Goal: Transaction & Acquisition: Obtain resource

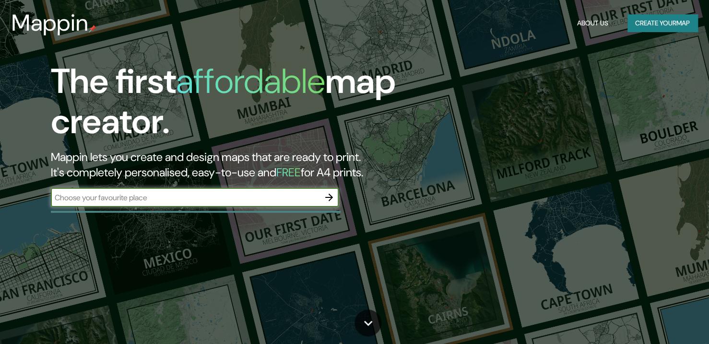
click at [187, 199] on input "text" at bounding box center [185, 197] width 269 height 11
type input "melipilla"
click at [329, 198] on icon "button" at bounding box center [329, 198] width 8 height 8
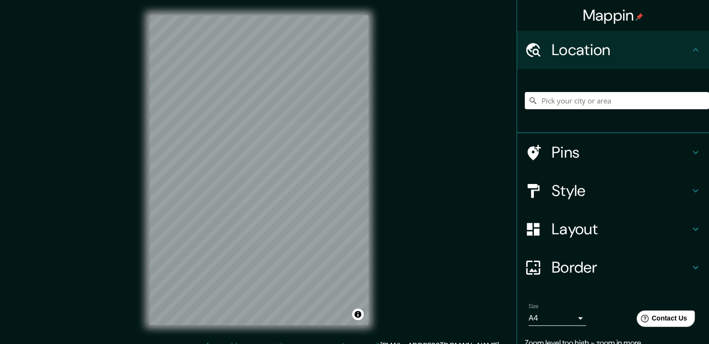
click at [296, 8] on div "© Mapbox © OpenStreetMap Improve this map" at bounding box center [259, 170] width 250 height 340
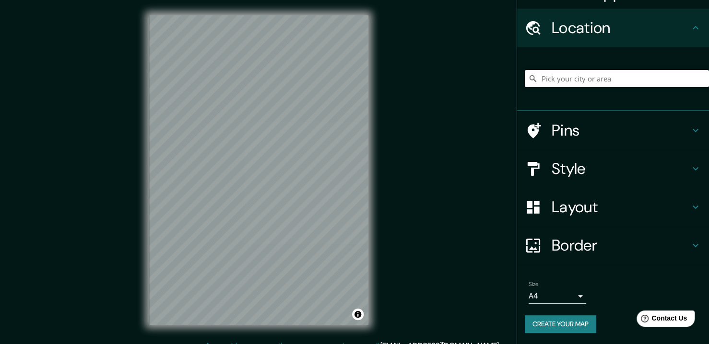
click at [575, 221] on div "Layout" at bounding box center [613, 207] width 192 height 38
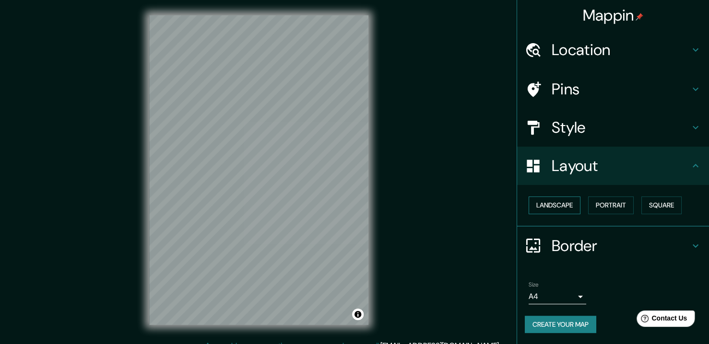
click at [565, 208] on button "Landscape" at bounding box center [554, 206] width 52 height 18
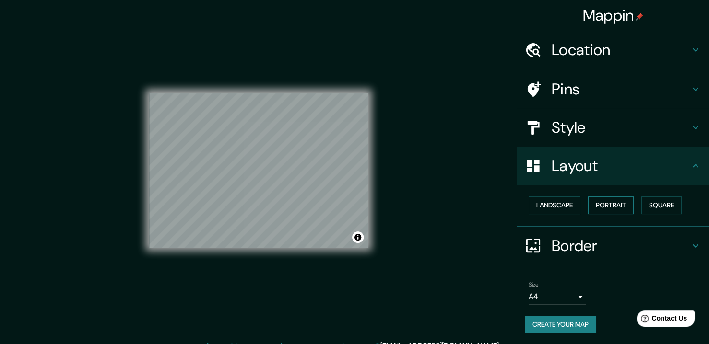
click at [612, 207] on button "Portrait" at bounding box center [611, 206] width 46 height 18
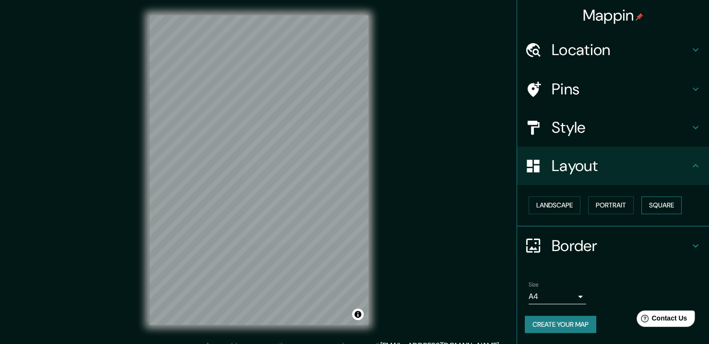
click at [669, 206] on button "Square" at bounding box center [661, 206] width 40 height 18
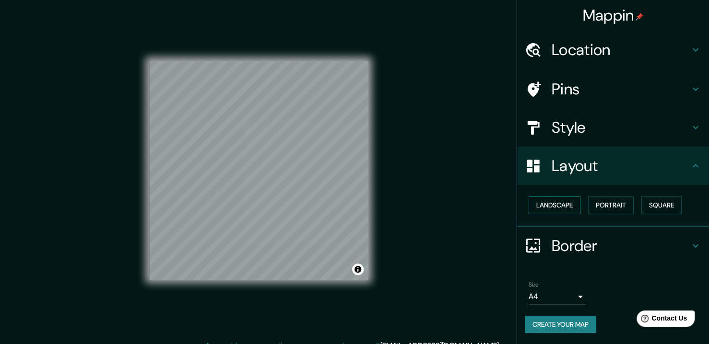
click at [561, 202] on button "Landscape" at bounding box center [554, 206] width 52 height 18
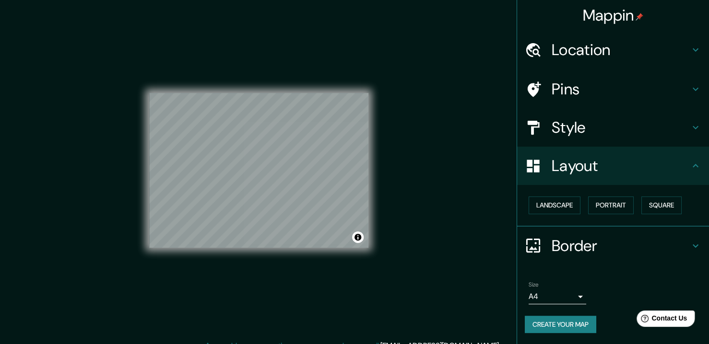
click at [572, 291] on body "Mappin Location Pins Style Layout Landscape Portrait Square Border Choose a bor…" at bounding box center [354, 172] width 709 height 344
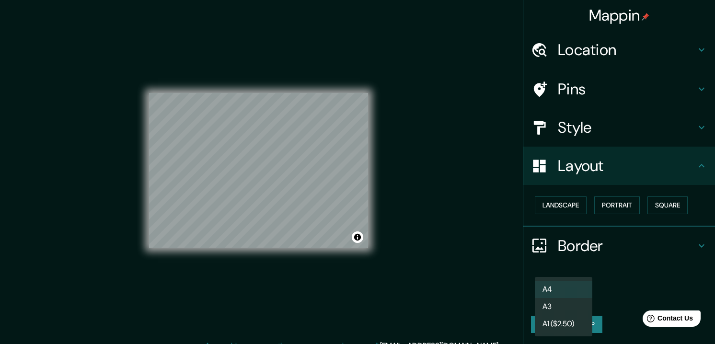
click at [570, 306] on li "A3" at bounding box center [564, 306] width 58 height 17
type input "a4"
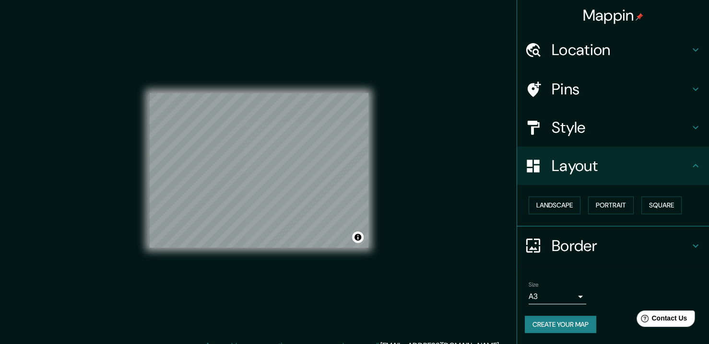
click at [387, 185] on div "Mappin Location Pins Style Layout Landscape Portrait Square Border Choose a bor…" at bounding box center [354, 178] width 709 height 356
click at [548, 202] on button "Landscape" at bounding box center [554, 206] width 52 height 18
click at [609, 206] on button "Portrait" at bounding box center [611, 206] width 46 height 18
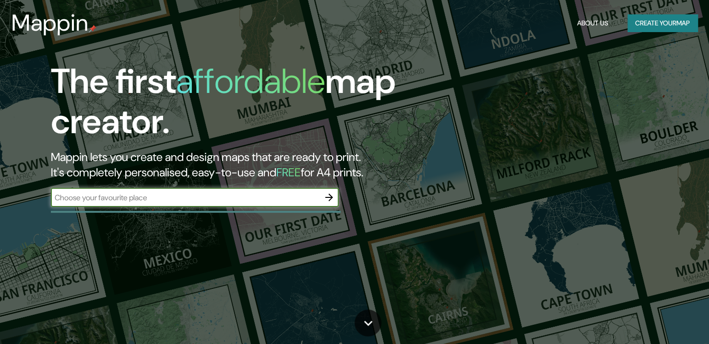
click at [198, 198] on input "text" at bounding box center [185, 197] width 269 height 11
type input "melipilla"
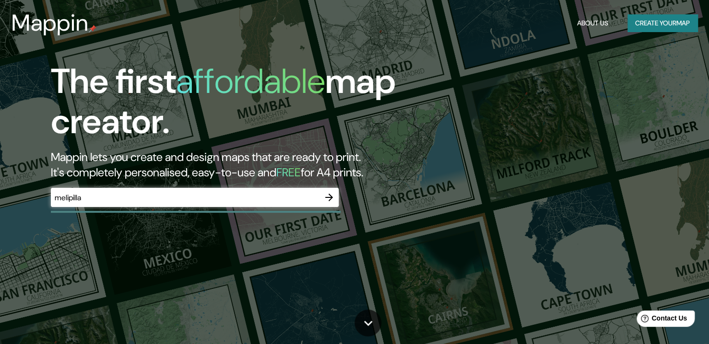
click at [613, 235] on div "The first affordable map creator. Mappin lets you create and design maps that a…" at bounding box center [354, 172] width 709 height 344
click at [328, 196] on icon "button" at bounding box center [329, 198] width 12 height 12
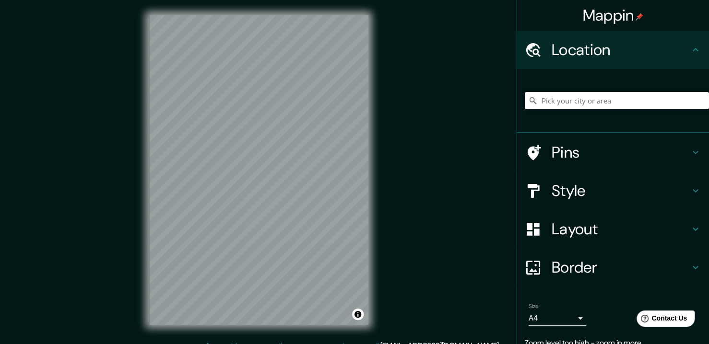
click at [375, 202] on div "© Mapbox © OpenStreetMap Improve this map" at bounding box center [259, 170] width 250 height 340
click at [572, 230] on h4 "Layout" at bounding box center [620, 229] width 138 height 19
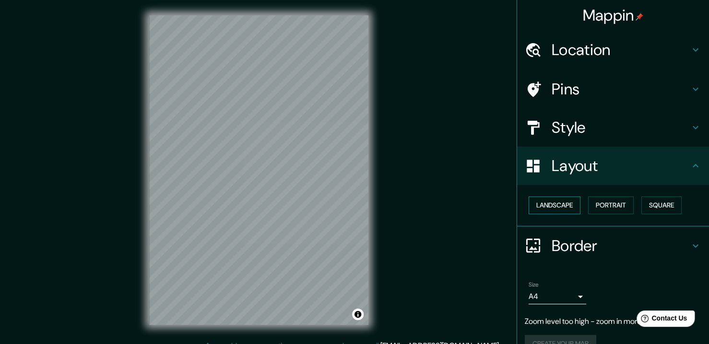
click at [560, 200] on button "Landscape" at bounding box center [554, 206] width 52 height 18
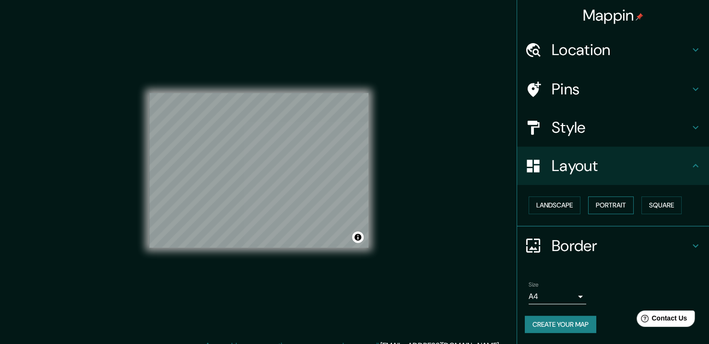
click at [592, 207] on button "Portrait" at bounding box center [611, 206] width 46 height 18
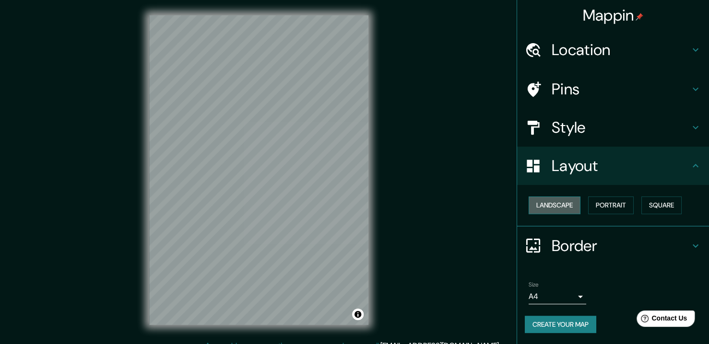
click at [558, 208] on button "Landscape" at bounding box center [554, 206] width 52 height 18
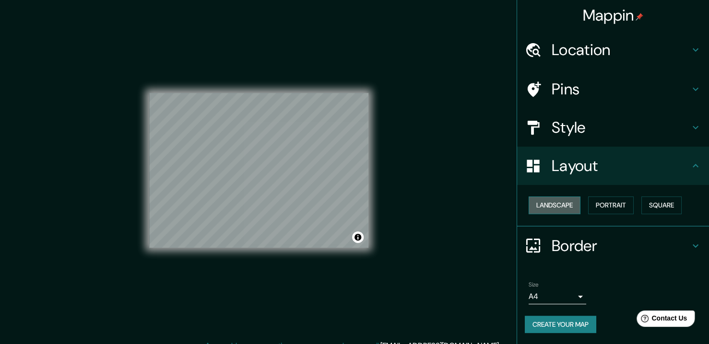
click at [564, 204] on button "Landscape" at bounding box center [554, 206] width 52 height 18
click at [611, 208] on button "Portrait" at bounding box center [611, 206] width 46 height 18
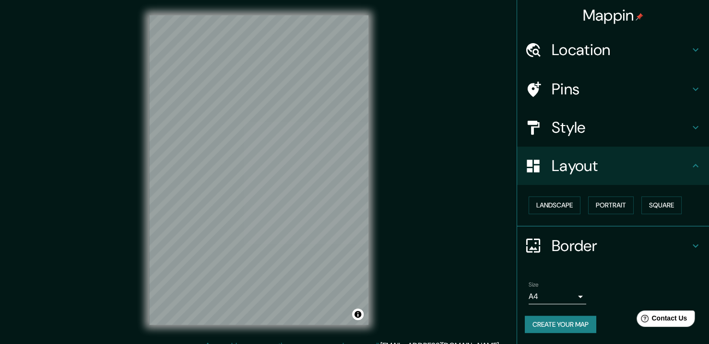
drag, startPoint x: 372, startPoint y: 191, endPoint x: 495, endPoint y: 282, distance: 152.6
click at [495, 282] on div "Mappin Location Pins Style Layout Landscape Portrait Square Border Choose a bor…" at bounding box center [354, 178] width 709 height 356
click at [572, 322] on button "Create your map" at bounding box center [560, 325] width 71 height 18
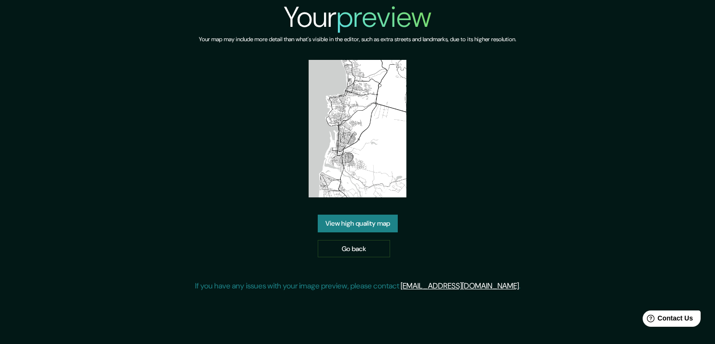
click at [379, 224] on link "View high quality map" at bounding box center [358, 224] width 80 height 18
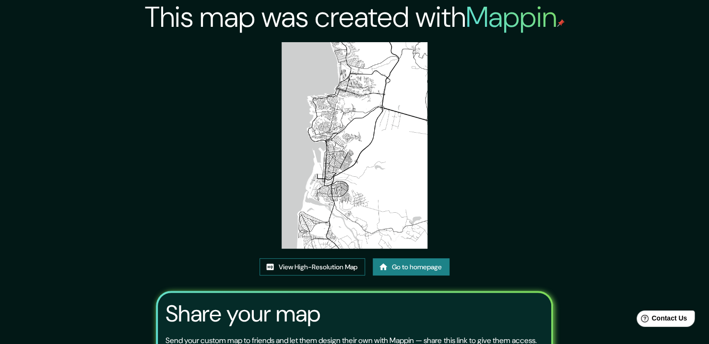
click at [336, 263] on link "View High-Resolution Map" at bounding box center [311, 267] width 105 height 18
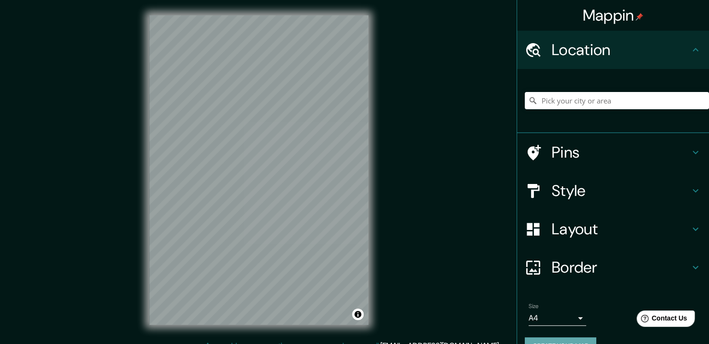
click at [579, 340] on button "Create your map" at bounding box center [560, 347] width 71 height 18
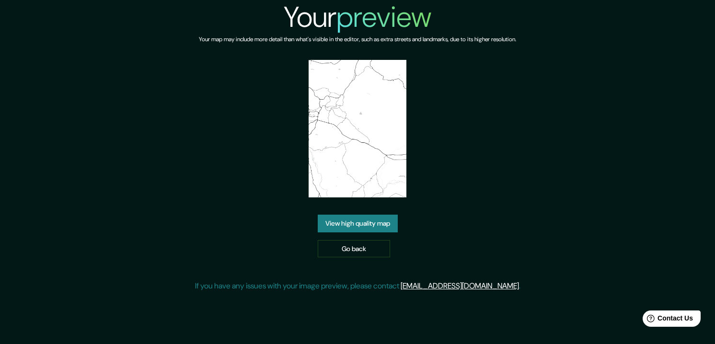
click at [362, 223] on link "View high quality map" at bounding box center [358, 224] width 80 height 18
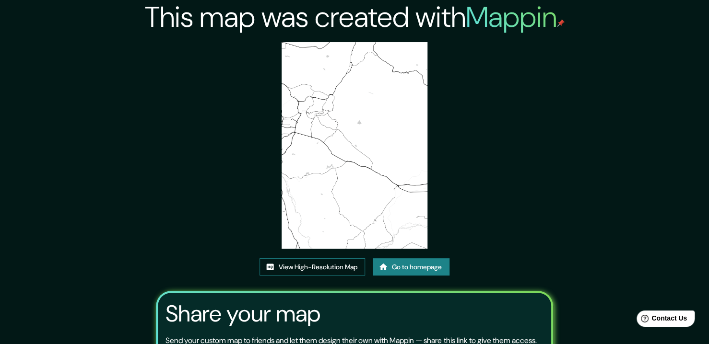
click at [344, 264] on link "View High-Resolution Map" at bounding box center [311, 267] width 105 height 18
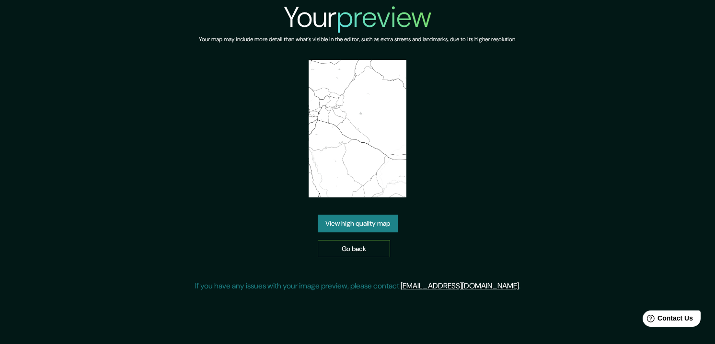
click at [341, 247] on link "Go back" at bounding box center [354, 249] width 72 height 18
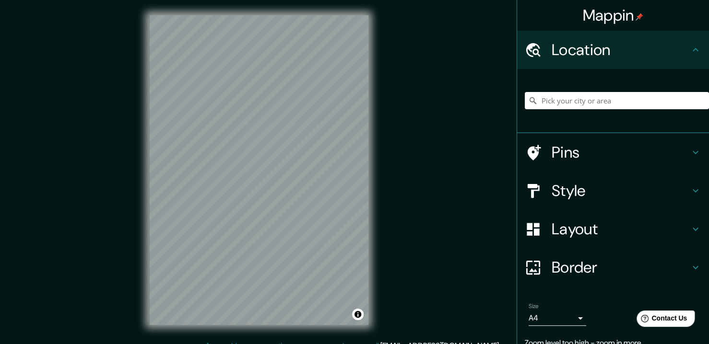
click at [333, 7] on div "© Mapbox © OpenStreetMap Improve this map" at bounding box center [259, 170] width 250 height 340
click at [243, 325] on div "© Mapbox © OpenStreetMap Improve this map" at bounding box center [259, 170] width 250 height 340
click at [578, 229] on h4 "Layout" at bounding box center [620, 229] width 138 height 19
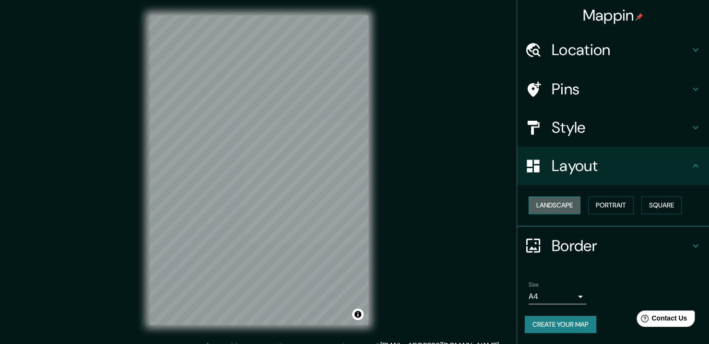
click at [562, 203] on button "Landscape" at bounding box center [554, 206] width 52 height 18
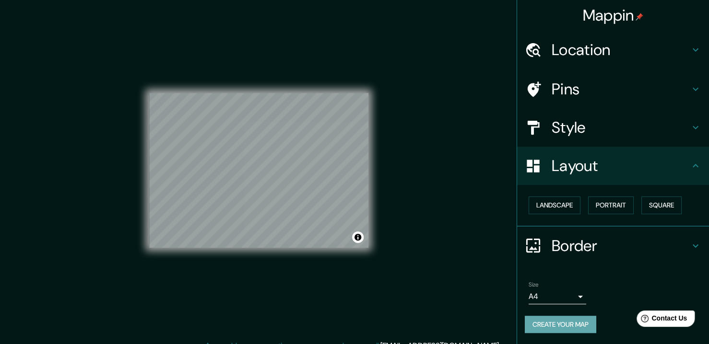
click at [541, 316] on button "Create your map" at bounding box center [560, 325] width 71 height 18
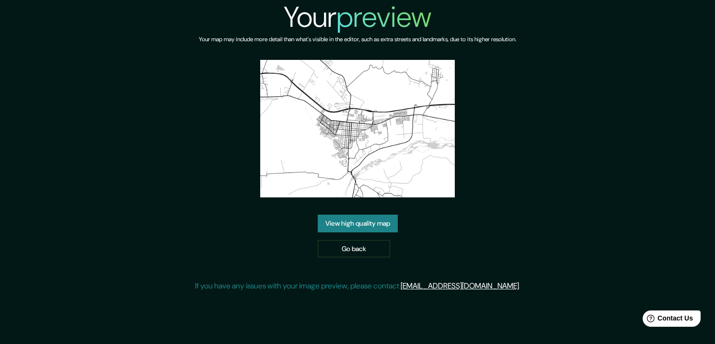
click at [380, 220] on link "View high quality map" at bounding box center [358, 224] width 80 height 18
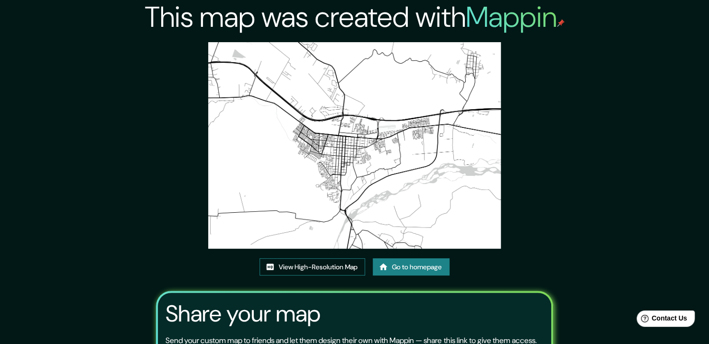
click at [333, 266] on link "View High-Resolution Map" at bounding box center [311, 267] width 105 height 18
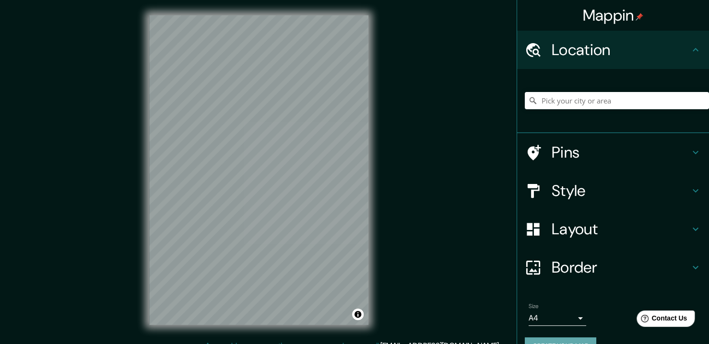
click at [574, 339] on button "Create your map" at bounding box center [560, 347] width 71 height 18
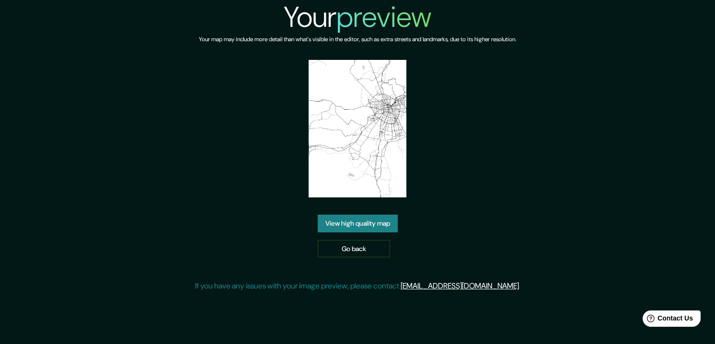
click at [361, 221] on link "View high quality map" at bounding box center [358, 224] width 80 height 18
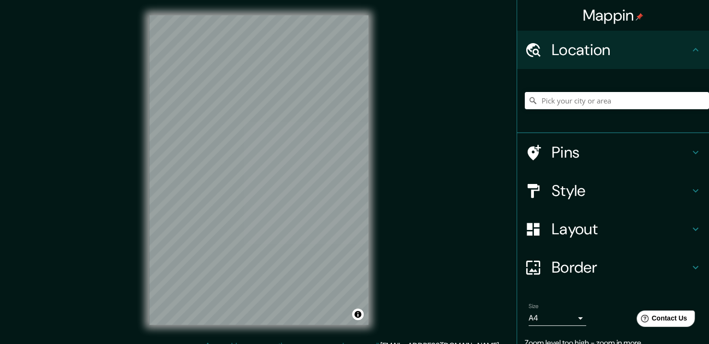
click at [378, 121] on div "© Mapbox © OpenStreetMap Improve this map" at bounding box center [259, 170] width 250 height 340
click at [562, 338] on button "Create your map" at bounding box center [560, 347] width 71 height 18
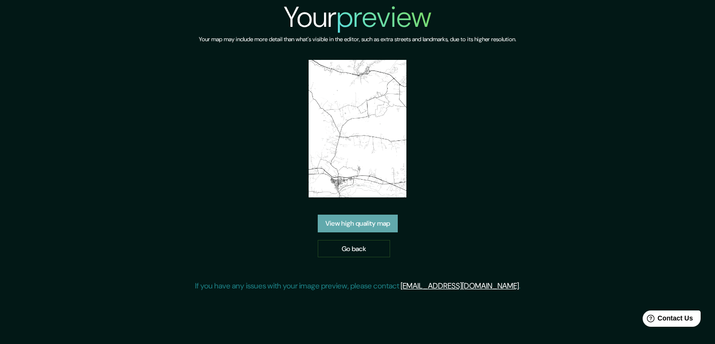
click at [391, 215] on link "View high quality map" at bounding box center [358, 224] width 80 height 18
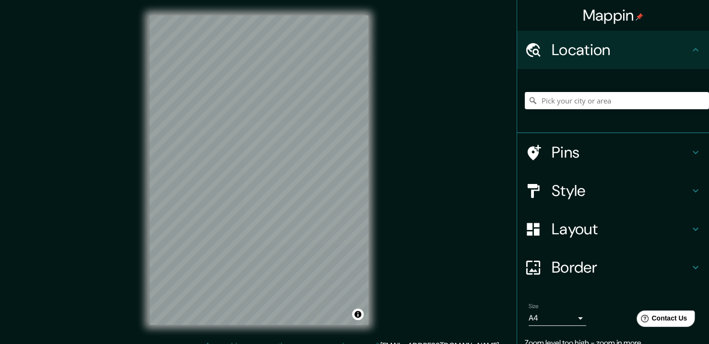
scroll to position [12, 0]
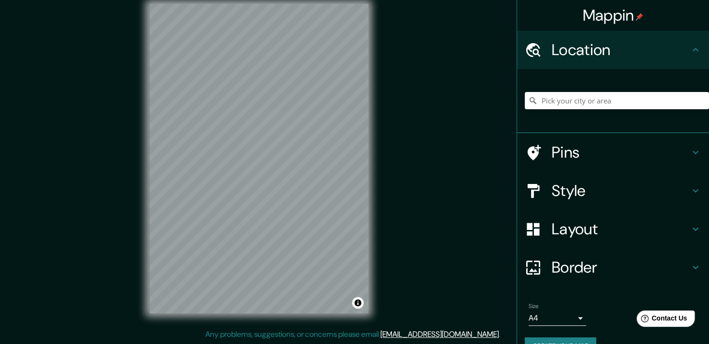
click at [558, 338] on button "Create your map" at bounding box center [560, 347] width 71 height 18
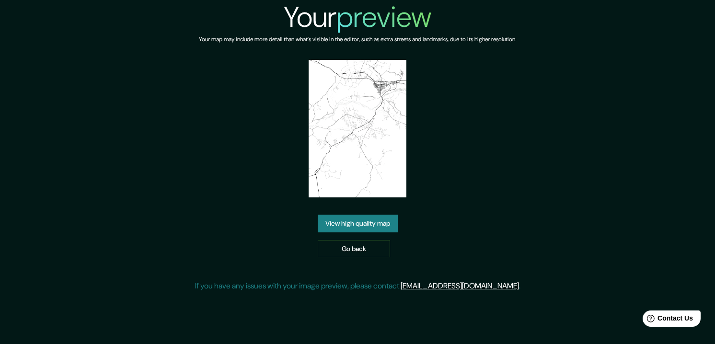
click at [382, 220] on link "View high quality map" at bounding box center [358, 224] width 80 height 18
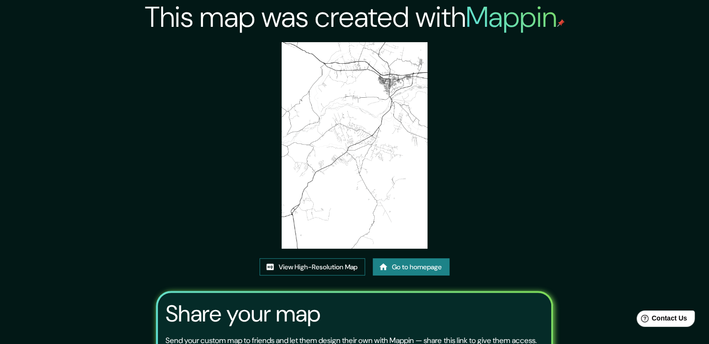
drag, startPoint x: 333, startPoint y: 252, endPoint x: 334, endPoint y: 265, distance: 13.5
click at [334, 257] on div "This map was created with Mappin View High-Resolution Map Go to homepage Share …" at bounding box center [355, 217] width 420 height 435
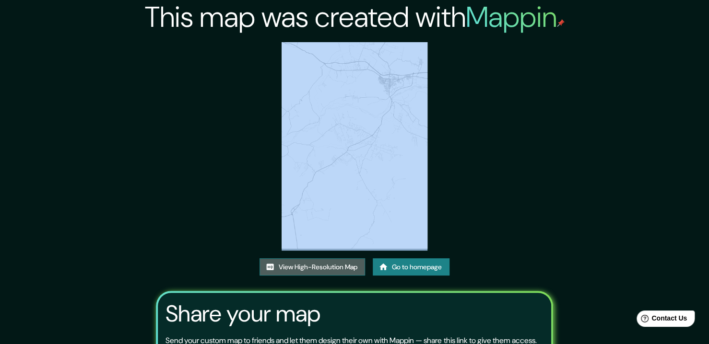
click at [336, 267] on link "View High-Resolution Map" at bounding box center [311, 267] width 105 height 18
